Goal: Task Accomplishment & Management: Use online tool/utility

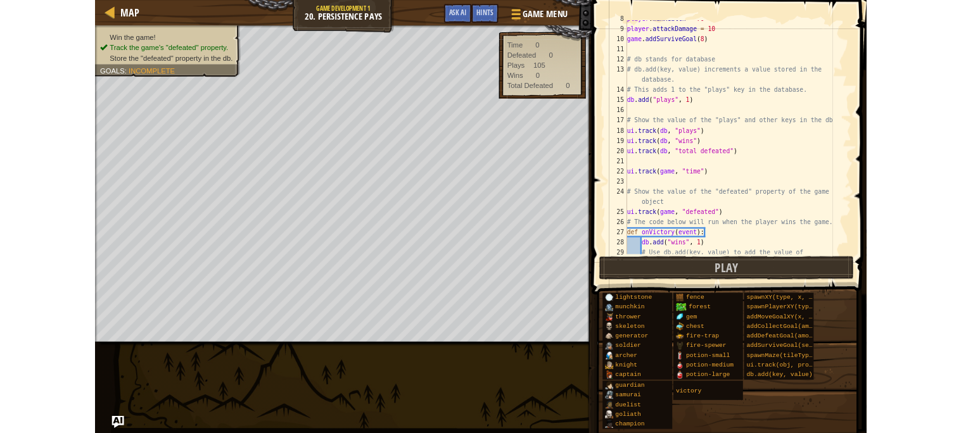
scroll to position [177, 0]
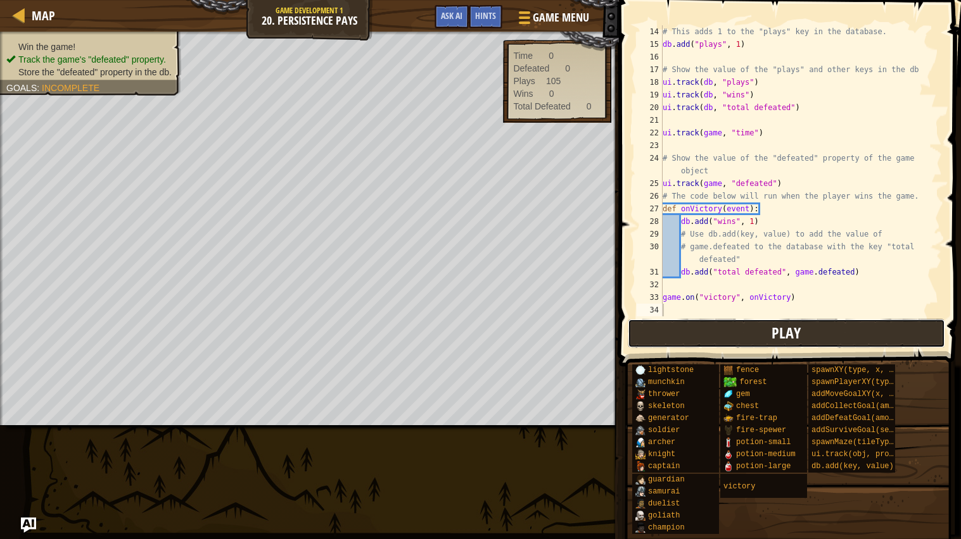
click at [803, 336] on button "Play" at bounding box center [785, 333] width 317 height 29
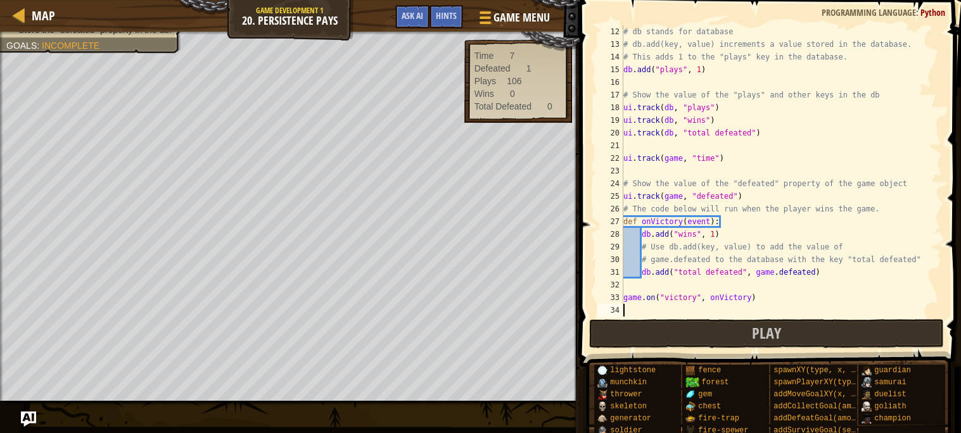
scroll to position [139, 0]
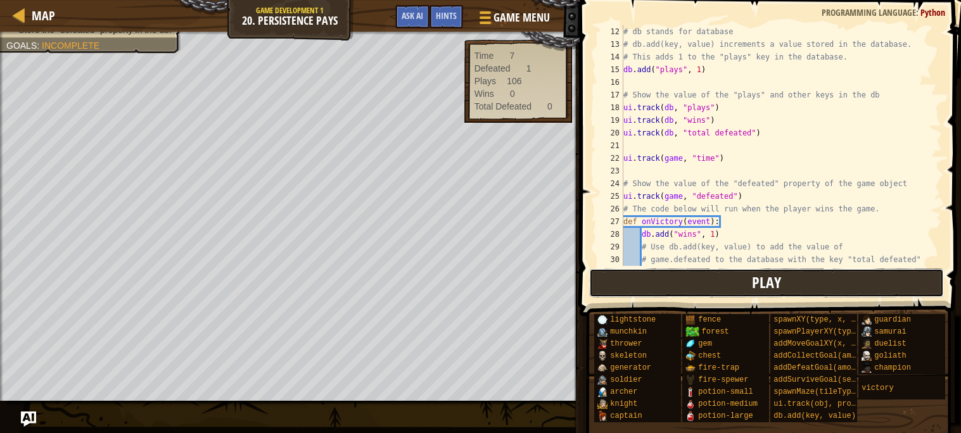
click at [671, 286] on button "Play" at bounding box center [766, 282] width 355 height 29
click at [683, 294] on button "Play" at bounding box center [766, 282] width 355 height 29
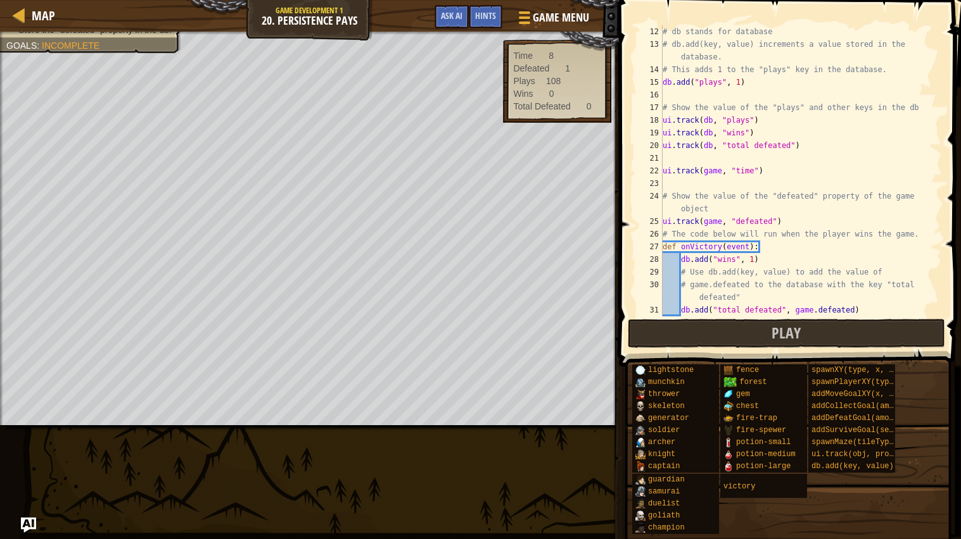
click at [730, 270] on div "# db stands for database # db.add(key, value) increments a value stored in the …" at bounding box center [801, 183] width 282 height 317
type textarea "# Use db.add(key, value) to add the value of"
click at [713, 339] on button "Play" at bounding box center [785, 333] width 317 height 29
